Goal: Book appointment/travel/reservation

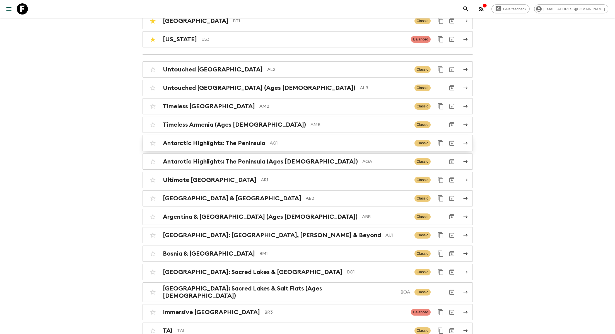
scroll to position [71, 0]
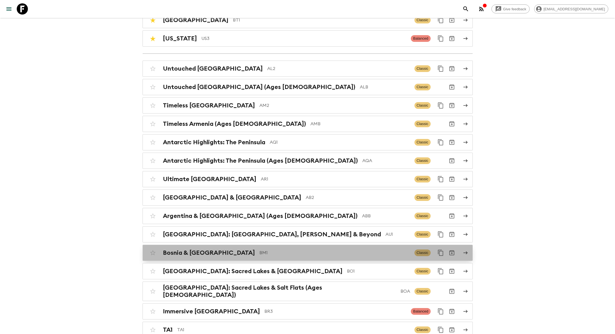
click at [255, 255] on div "Bosnia & Montenegro BM1 Classic" at bounding box center [296, 252] width 299 height 11
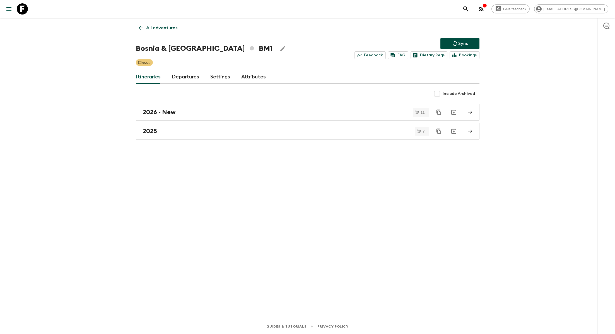
click at [186, 80] on link "Departures" at bounding box center [185, 76] width 27 height 13
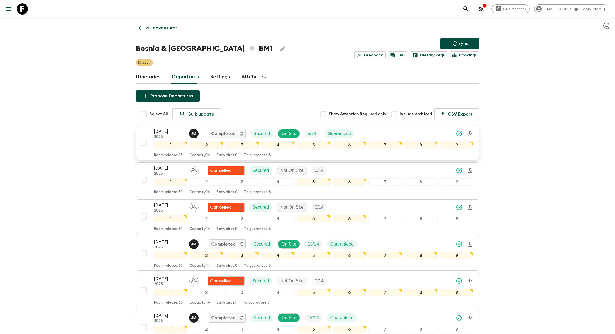
click at [404, 132] on div "[DATE] 2025 [PERSON_NAME] Completed Secured On Site 8 / 14 Guaranteed" at bounding box center [313, 133] width 319 height 11
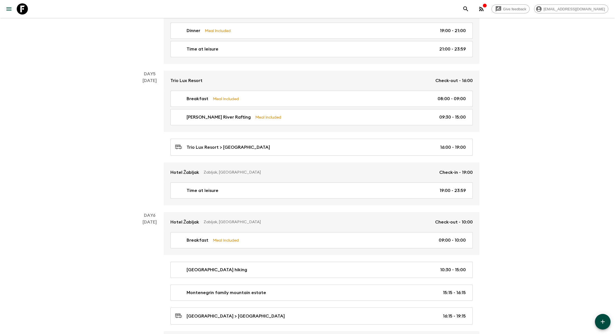
scroll to position [999, 0]
